Goal: Communication & Community: Ask a question

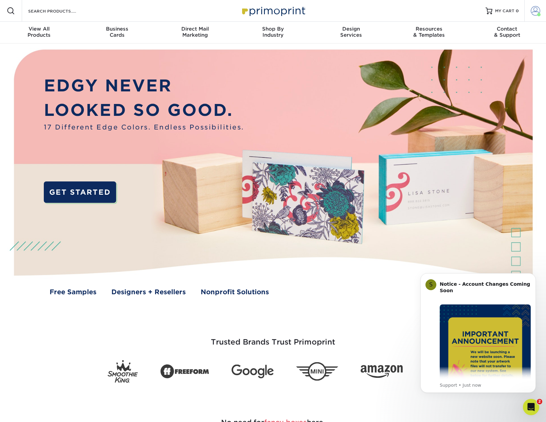
click at [540, 11] on span at bounding box center [536, 11] width 10 height 10
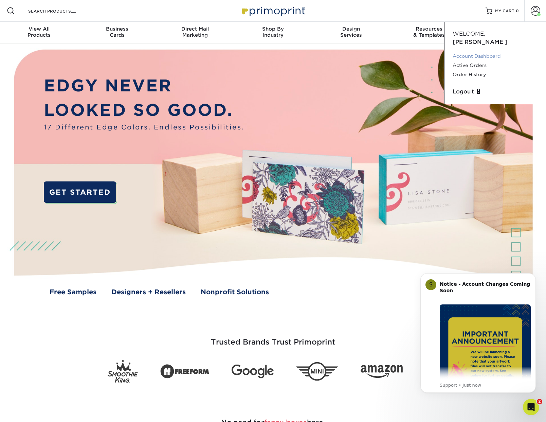
click at [473, 52] on link "Account Dashboard" at bounding box center [495, 56] width 85 height 9
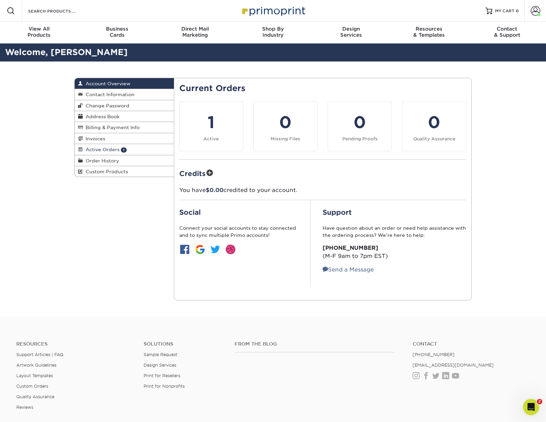
click at [102, 151] on span "Active Orders" at bounding box center [101, 149] width 37 height 5
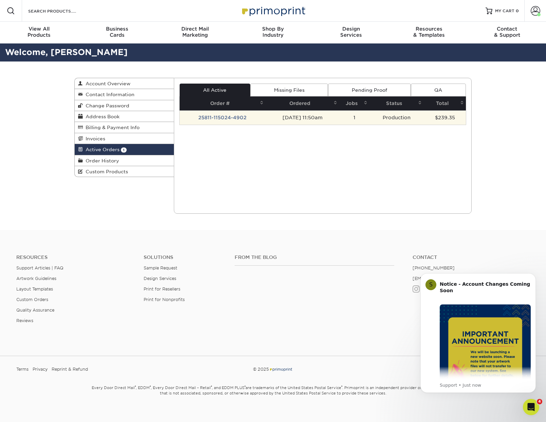
click at [204, 119] on td "25811-115024-4902" at bounding box center [223, 117] width 86 height 14
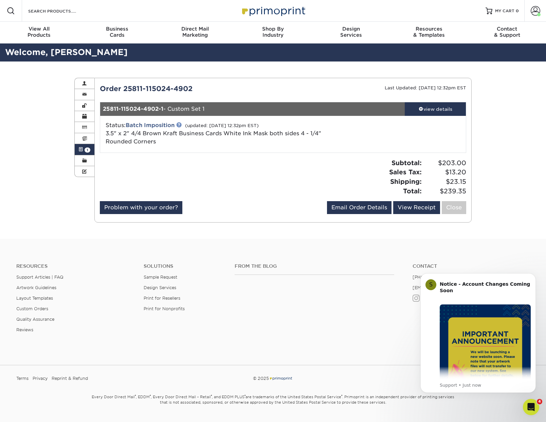
click at [179, 126] on link at bounding box center [178, 124] width 5 height 5
click at [472, 281] on b "Notice - Account Changes Coming Soon" at bounding box center [485, 287] width 90 height 12
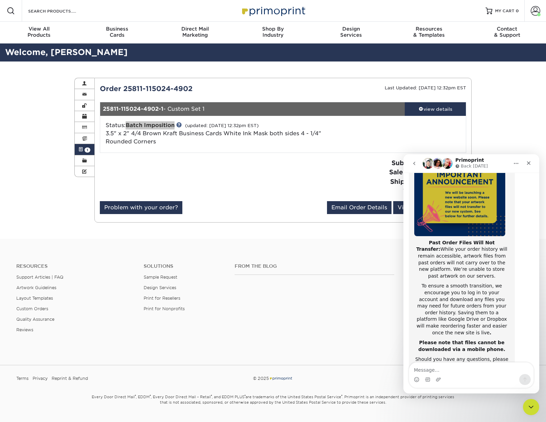
scroll to position [104, 0]
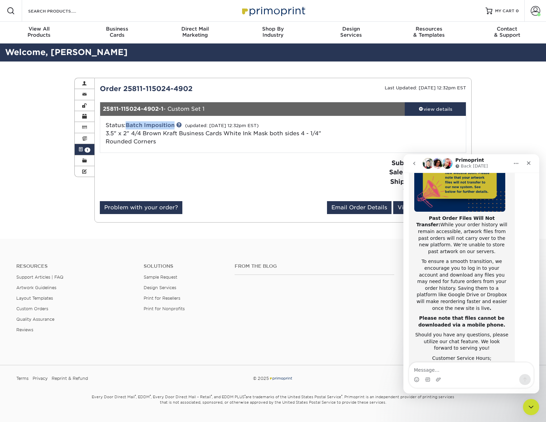
drag, startPoint x: 100, startPoint y: 89, endPoint x: 206, endPoint y: 90, distance: 106.4
click at [206, 90] on div "Order 25811-115024-4902" at bounding box center [189, 89] width 189 height 10
copy div "Order 25811-115024-4902"
click at [482, 364] on textarea "Message…" at bounding box center [472, 369] width 124 height 12
paste textarea "Order 25811-115024-4902"
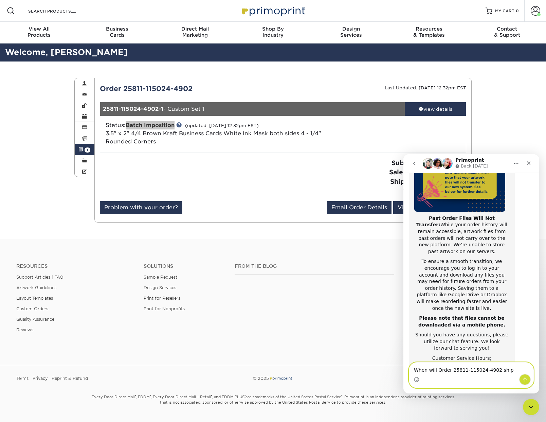
type textarea "When will Order 25811-115024-4902 ship?"
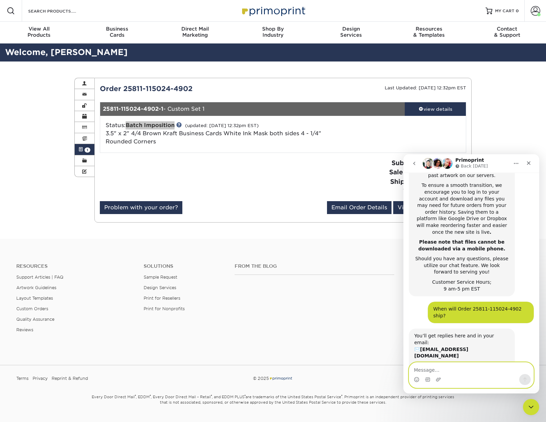
scroll to position [186, 0]
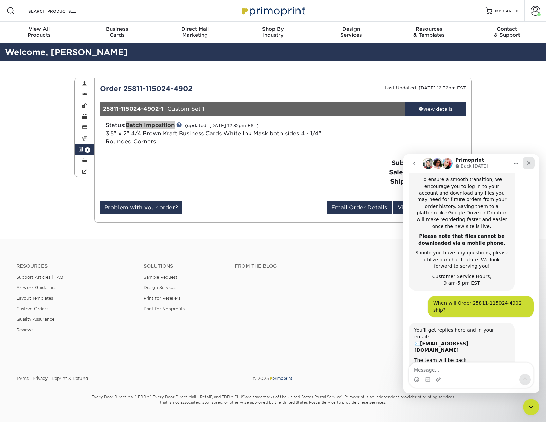
click at [531, 163] on icon "Close" at bounding box center [528, 162] width 5 height 5
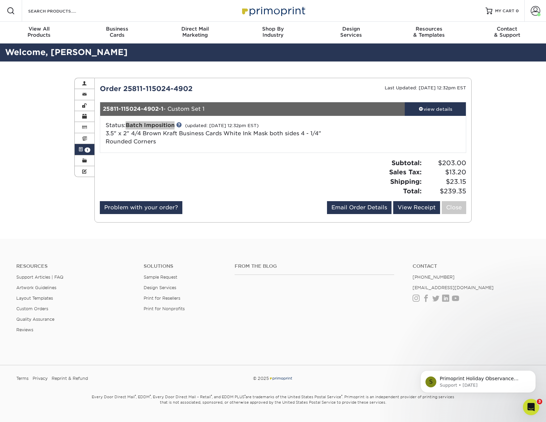
scroll to position [0, 0]
